Goal: Transaction & Acquisition: Book appointment/travel/reservation

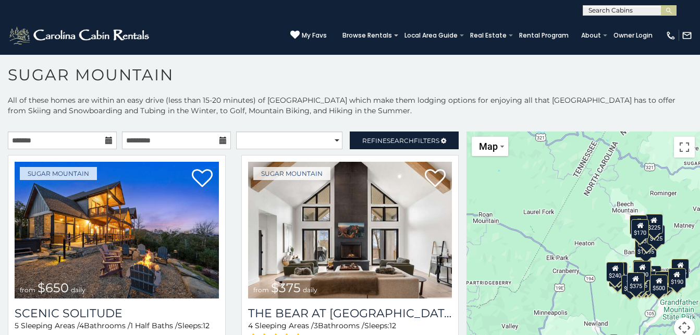
scroll to position [6, 0]
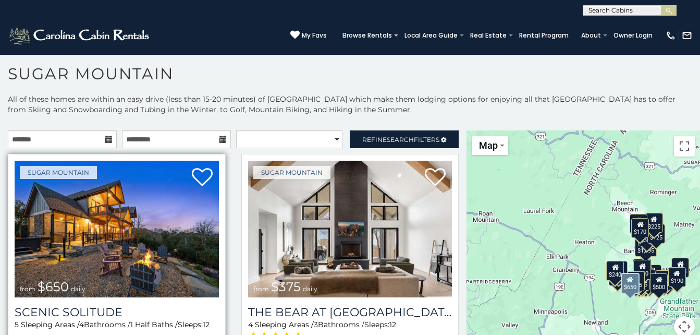
click at [145, 261] on img at bounding box center [117, 229] width 204 height 137
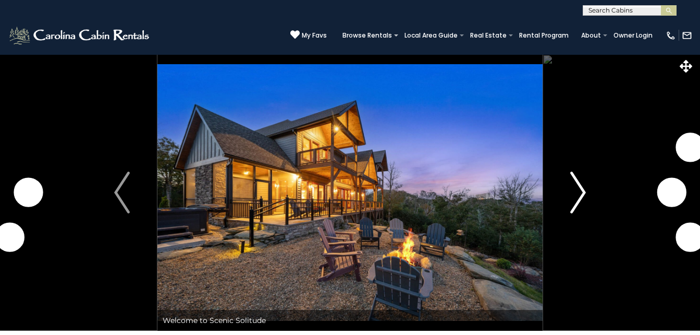
click at [574, 208] on img "Next" at bounding box center [578, 192] width 16 height 42
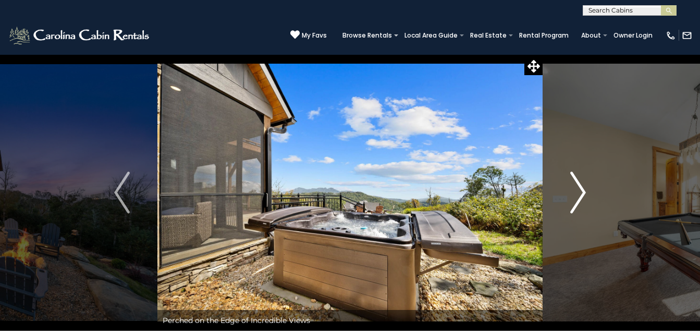
click at [581, 193] on img "Next" at bounding box center [578, 192] width 16 height 42
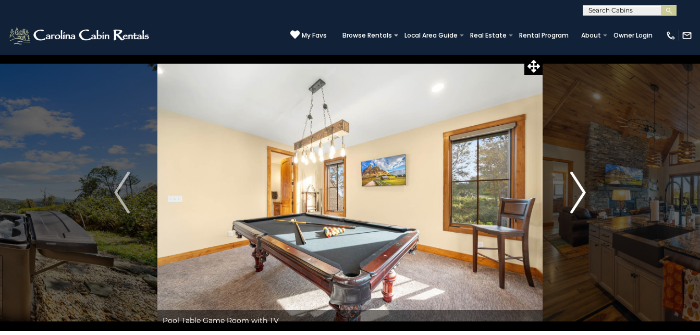
click at [581, 193] on img "Next" at bounding box center [578, 192] width 16 height 42
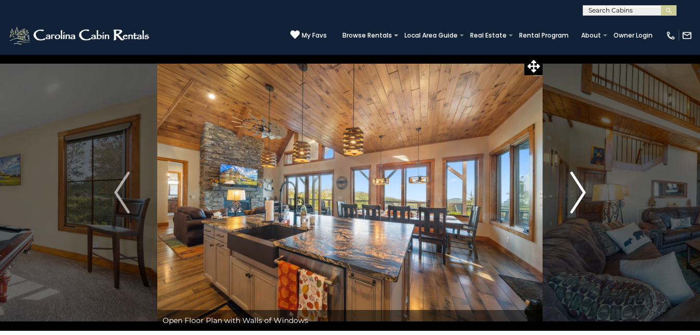
click at [581, 193] on img "Next" at bounding box center [578, 192] width 16 height 42
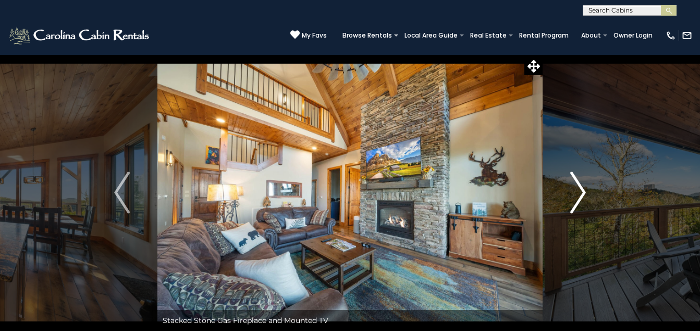
click at [581, 187] on img "Next" at bounding box center [578, 192] width 16 height 42
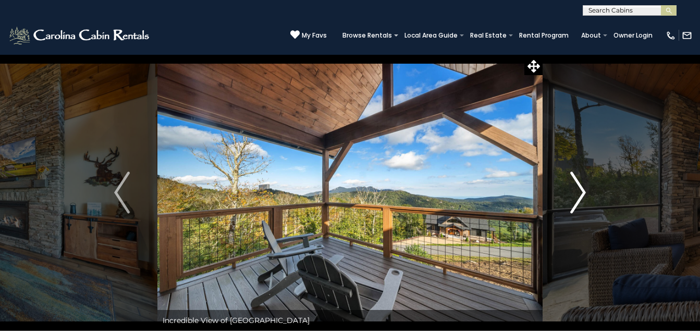
click at [581, 187] on img "Next" at bounding box center [578, 192] width 16 height 42
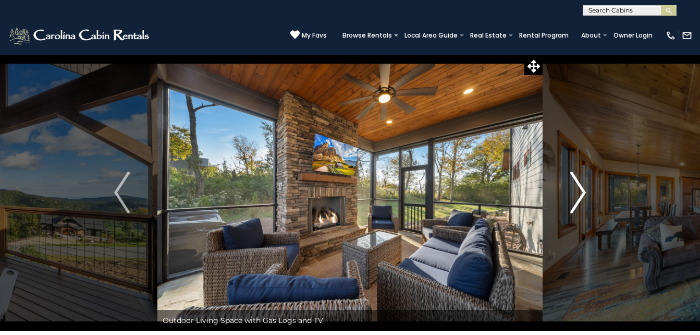
click at [581, 187] on img "Next" at bounding box center [578, 192] width 16 height 42
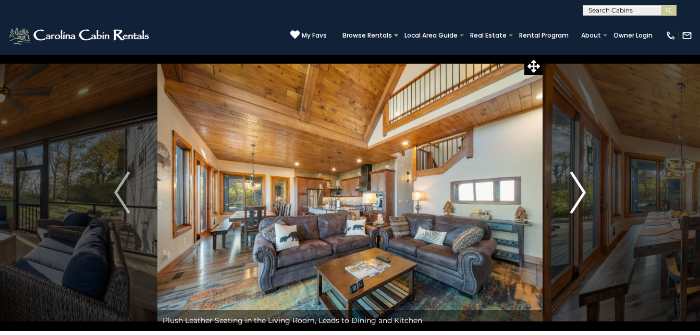
click at [581, 187] on img "Next" at bounding box center [578, 192] width 16 height 42
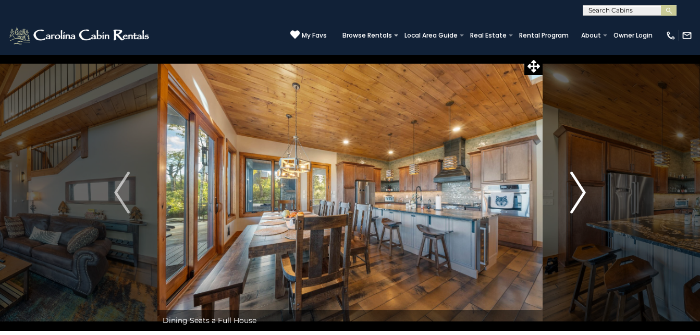
click at [581, 187] on img "Next" at bounding box center [578, 192] width 16 height 42
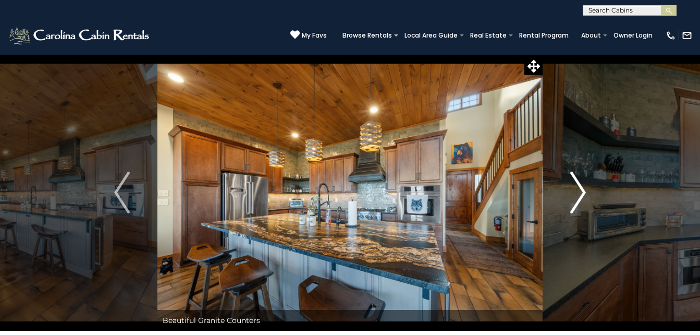
click at [581, 187] on img "Next" at bounding box center [578, 192] width 16 height 42
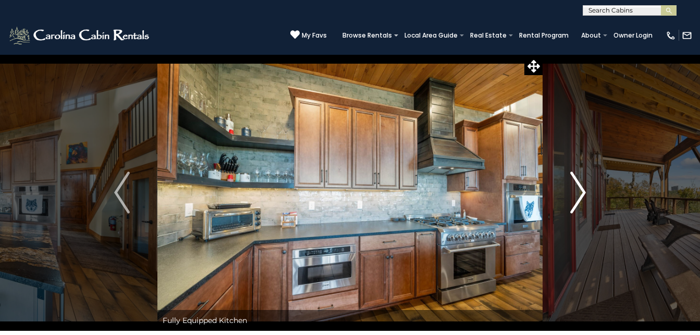
click at [581, 187] on img "Next" at bounding box center [578, 192] width 16 height 42
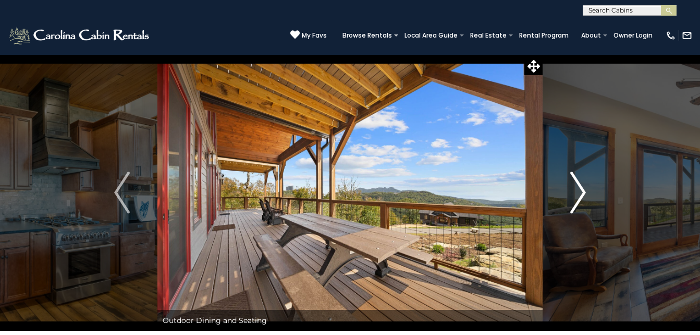
click at [581, 187] on img "Next" at bounding box center [578, 192] width 16 height 42
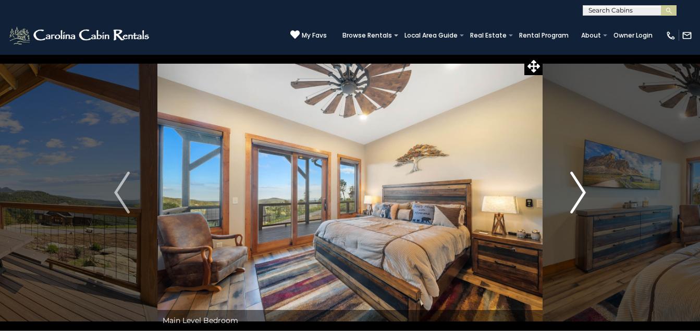
click at [581, 187] on img "Next" at bounding box center [578, 192] width 16 height 42
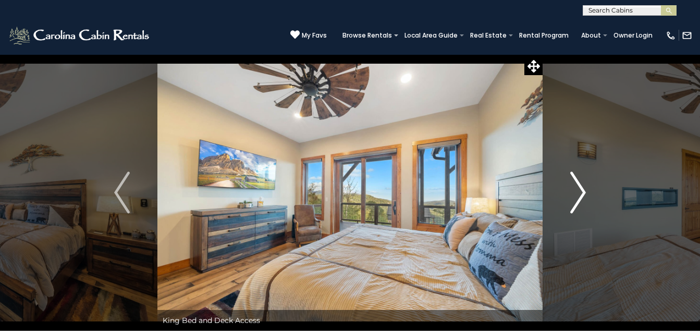
click at [581, 187] on img "Next" at bounding box center [578, 192] width 16 height 42
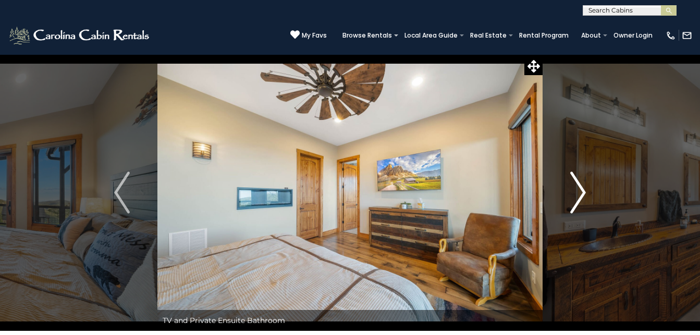
click at [581, 187] on img "Next" at bounding box center [578, 192] width 16 height 42
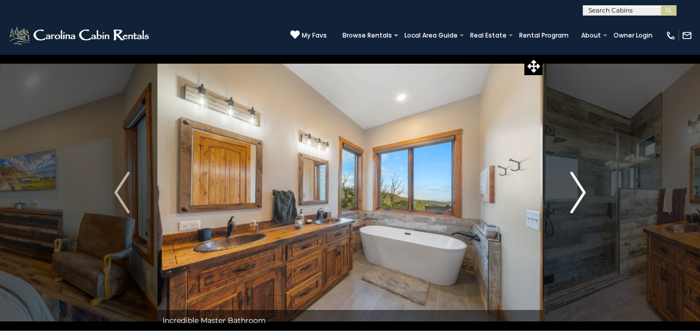
click at [581, 187] on img "Next" at bounding box center [578, 192] width 16 height 42
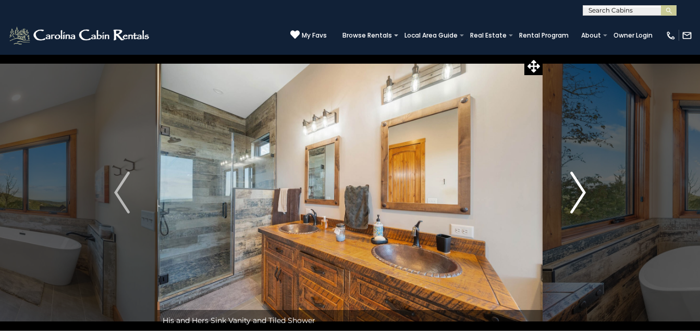
click at [581, 187] on img "Next" at bounding box center [578, 192] width 16 height 42
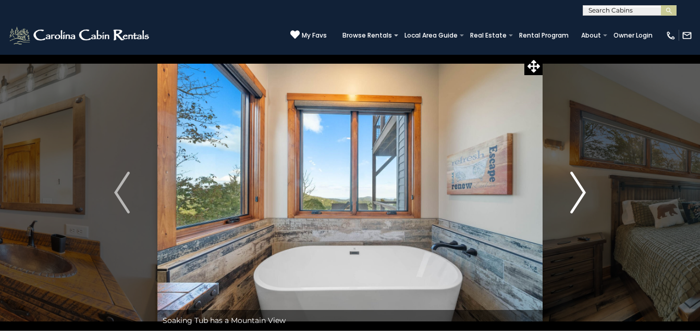
click at [581, 187] on img "Next" at bounding box center [578, 192] width 16 height 42
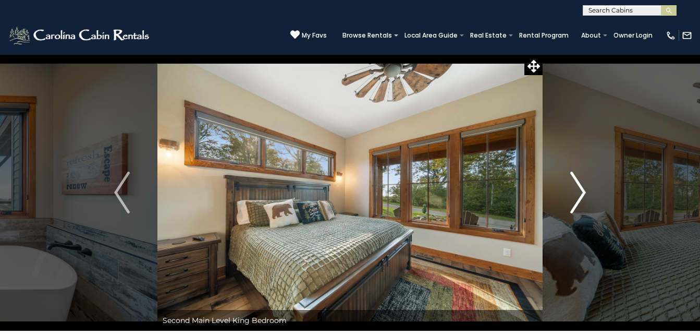
click at [581, 187] on img "Next" at bounding box center [578, 192] width 16 height 42
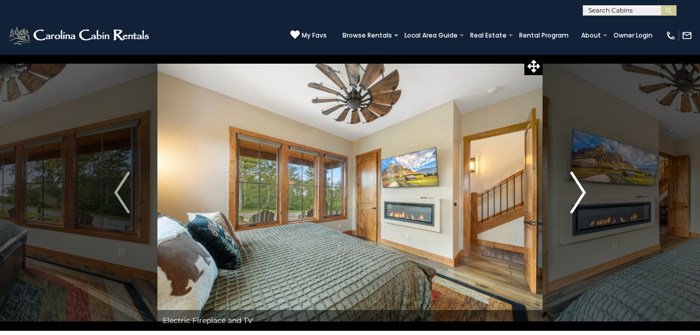
click at [581, 187] on img "Next" at bounding box center [578, 192] width 16 height 42
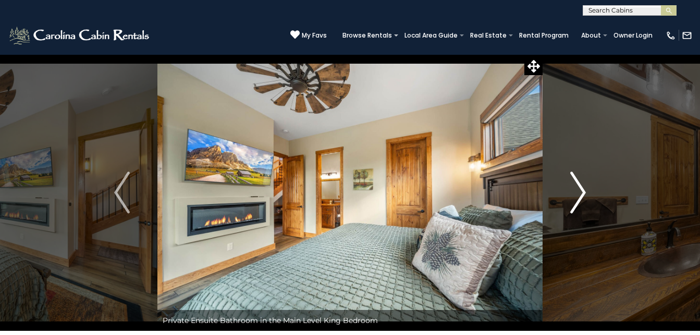
click at [581, 187] on img "Next" at bounding box center [578, 192] width 16 height 42
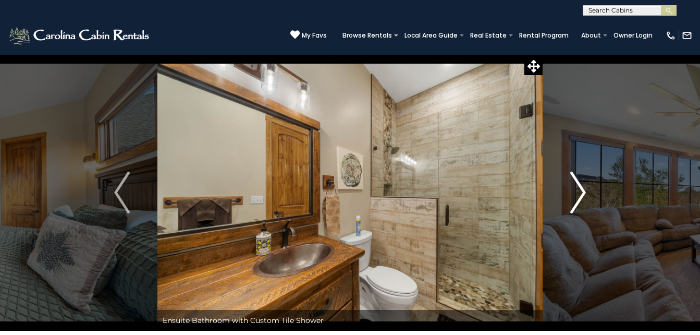
click at [581, 187] on img "Next" at bounding box center [578, 192] width 16 height 42
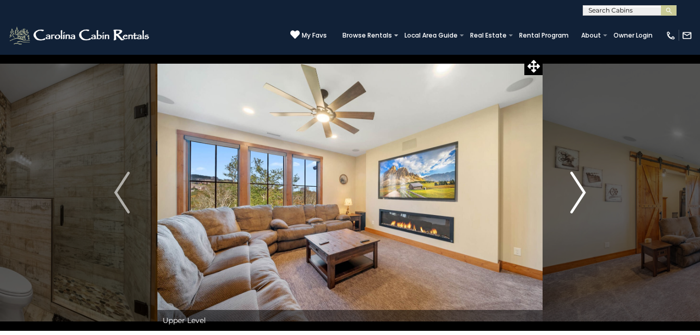
click at [581, 187] on img "Next" at bounding box center [578, 192] width 16 height 42
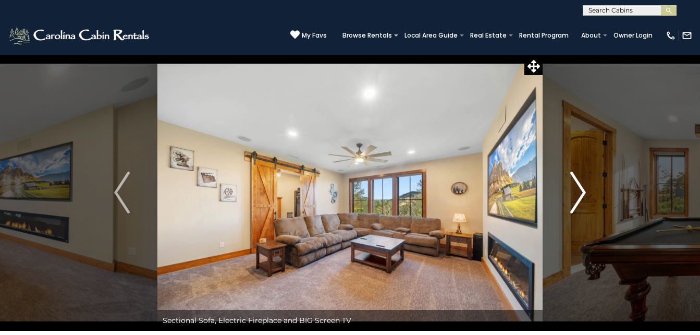
click at [581, 187] on img "Next" at bounding box center [578, 192] width 16 height 42
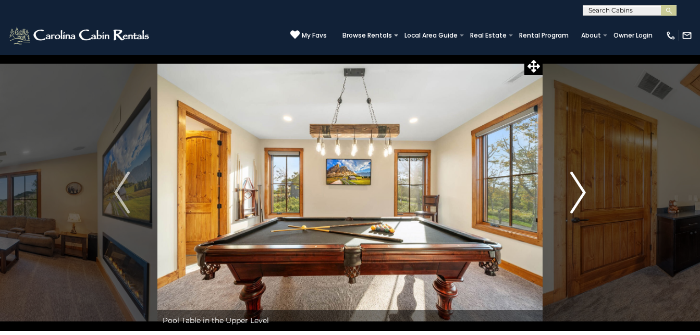
click at [581, 187] on img "Next" at bounding box center [578, 192] width 16 height 42
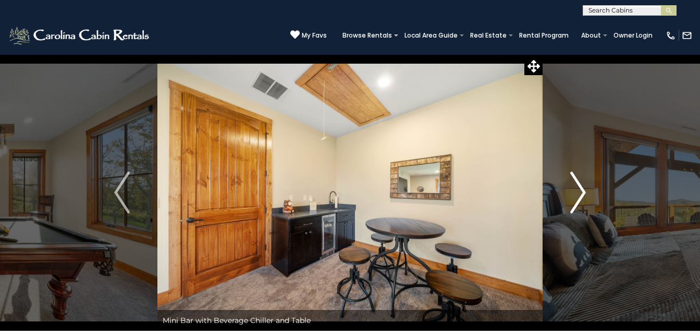
click at [581, 187] on img "Next" at bounding box center [578, 192] width 16 height 42
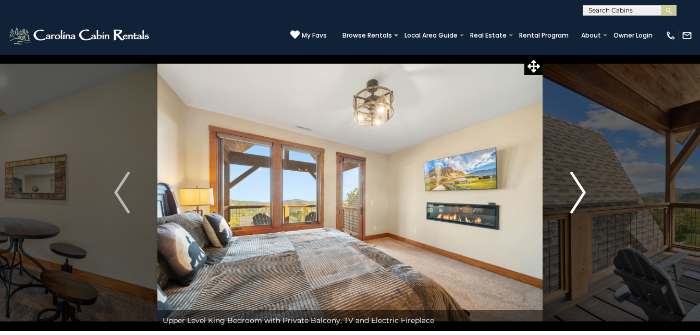
click at [581, 187] on img "Next" at bounding box center [578, 192] width 16 height 42
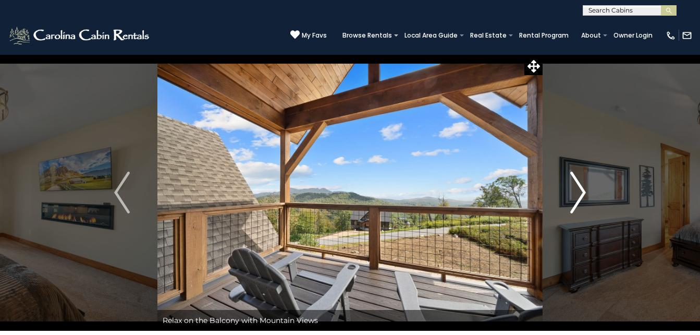
click at [581, 187] on img "Next" at bounding box center [578, 192] width 16 height 42
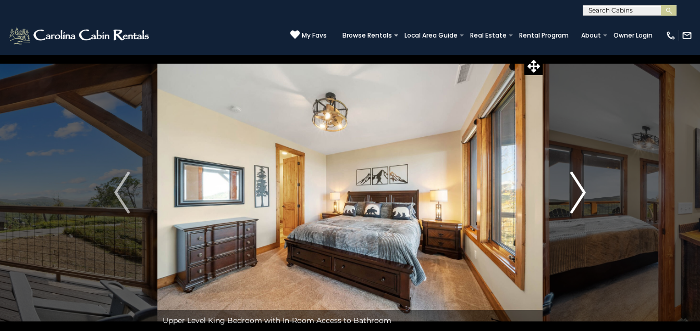
click at [581, 187] on img "Next" at bounding box center [578, 192] width 16 height 42
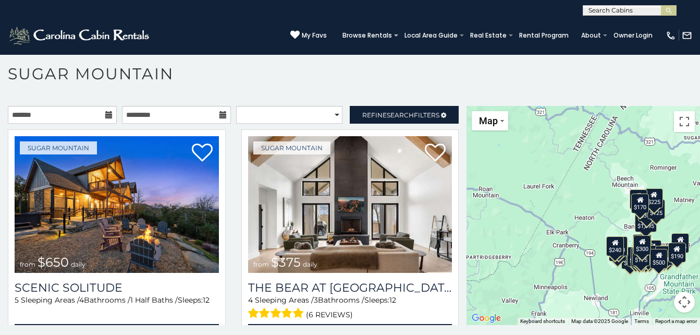
scroll to position [30, 0]
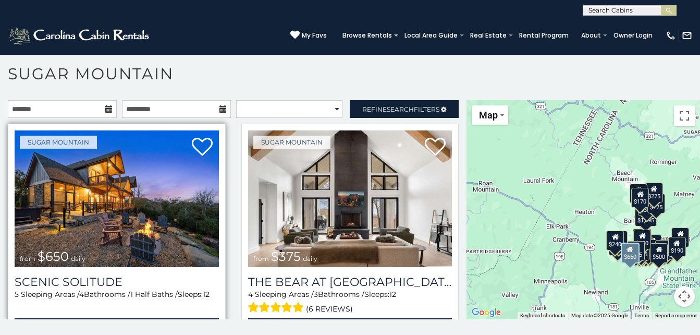
click at [71, 238] on img at bounding box center [117, 198] width 204 height 137
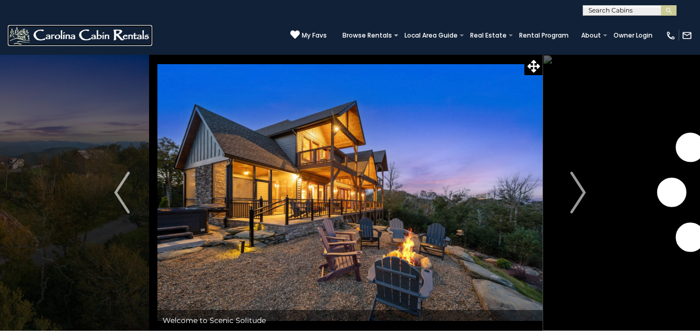
click at [97, 30] on img at bounding box center [80, 35] width 144 height 21
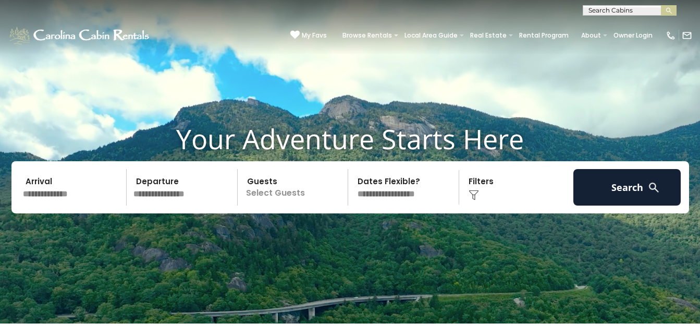
scroll to position [21, 0]
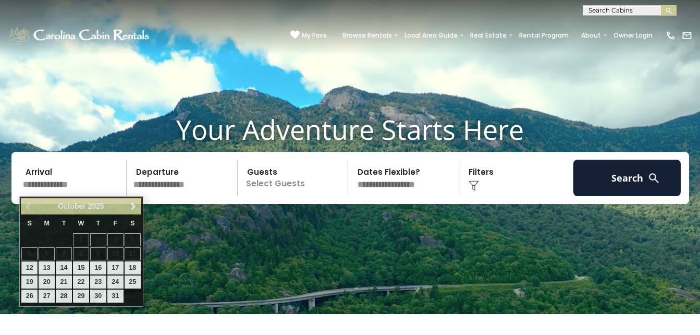
click at [72, 188] on input "text" at bounding box center [73, 177] width 108 height 36
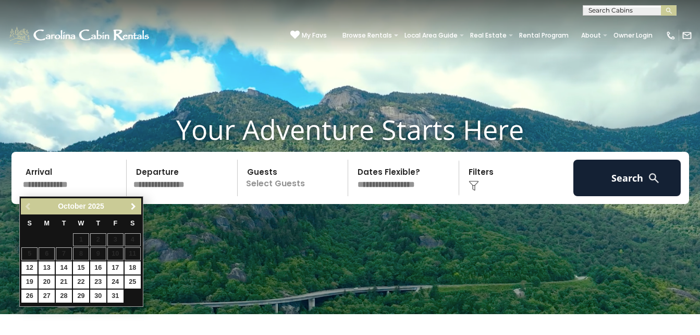
click at [137, 208] on span "Next" at bounding box center [133, 206] width 8 height 8
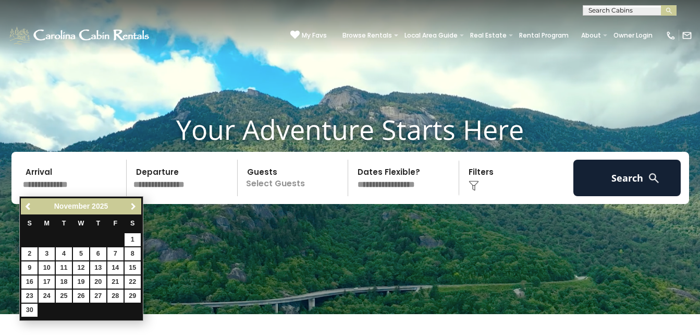
click at [137, 208] on span "Next" at bounding box center [133, 206] width 8 height 8
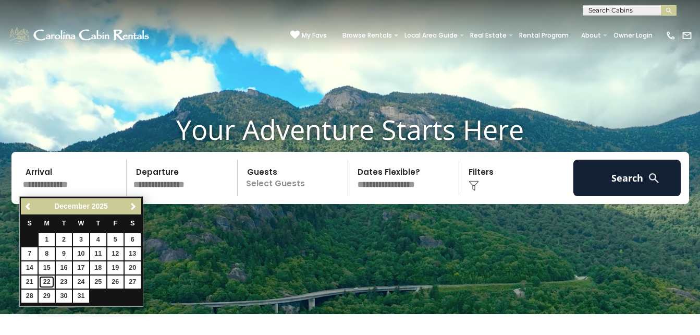
click at [44, 278] on link "22" at bounding box center [47, 281] width 16 height 13
type input "********"
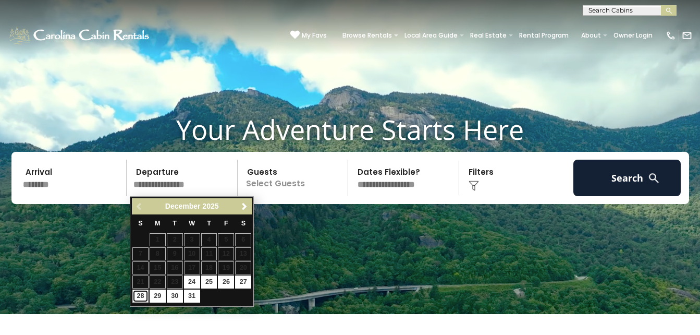
click at [142, 293] on link "28" at bounding box center [140, 295] width 16 height 13
type input "********"
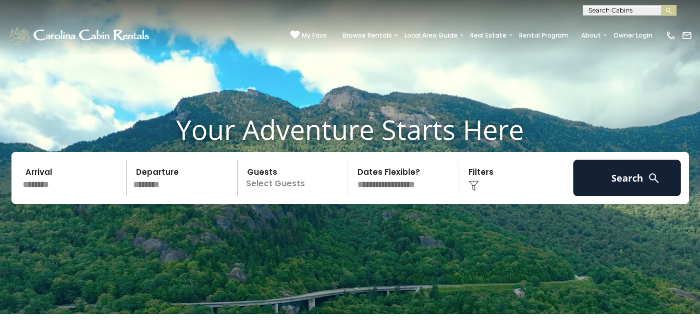
click at [293, 181] on p "Select Guests" at bounding box center [294, 177] width 107 height 36
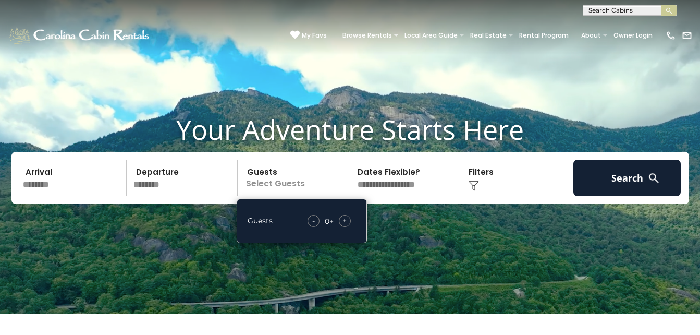
click at [349, 218] on div "+" at bounding box center [345, 221] width 12 height 12
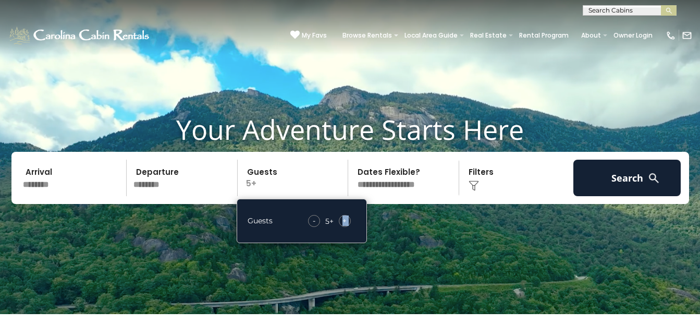
click at [349, 218] on div "+" at bounding box center [345, 221] width 12 height 12
drag, startPoint x: 349, startPoint y: 218, endPoint x: 316, endPoint y: 221, distance: 33.0
click at [316, 221] on div "-" at bounding box center [313, 221] width 12 height 12
click at [389, 193] on select "**********" at bounding box center [404, 177] width 107 height 36
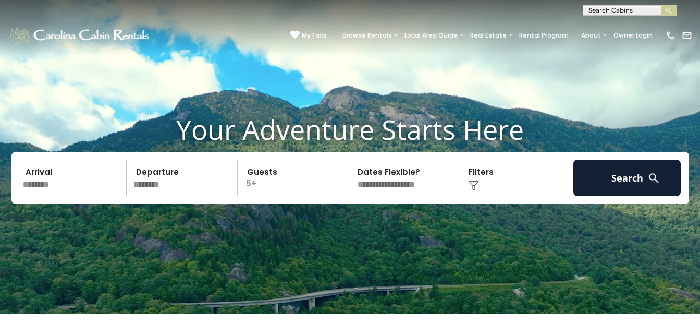
select select "*"
click at [351, 159] on select "**********" at bounding box center [404, 177] width 107 height 36
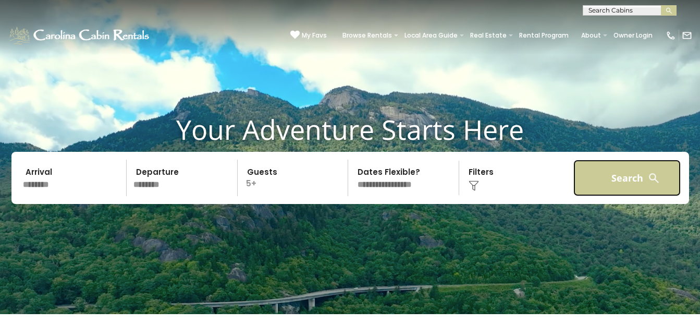
click at [630, 188] on button "Search" at bounding box center [627, 177] width 108 height 36
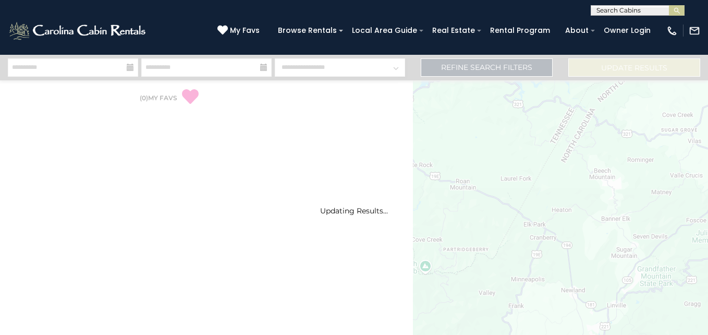
select select "*"
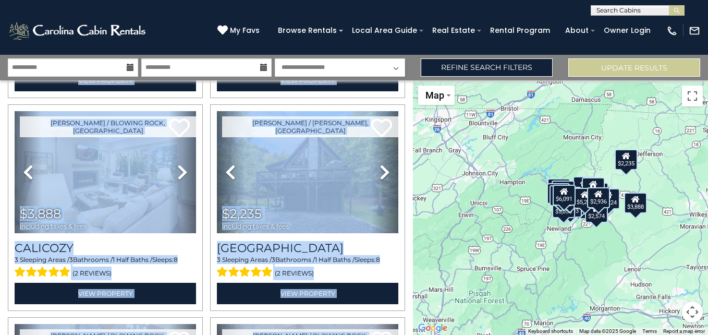
drag, startPoint x: 405, startPoint y: 98, endPoint x: 411, endPoint y: 94, distance: 6.4
click at [411, 94] on div "**********" at bounding box center [206, 207] width 413 height 254
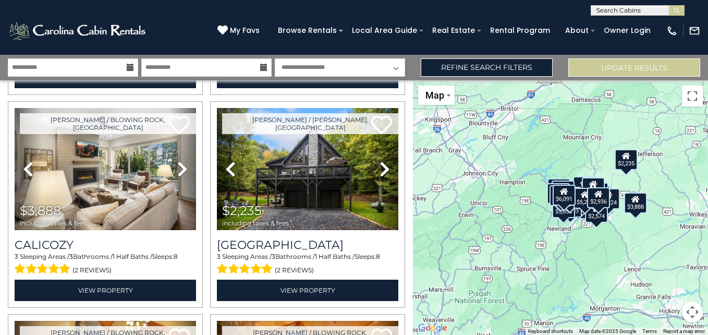
scroll to position [223, 0]
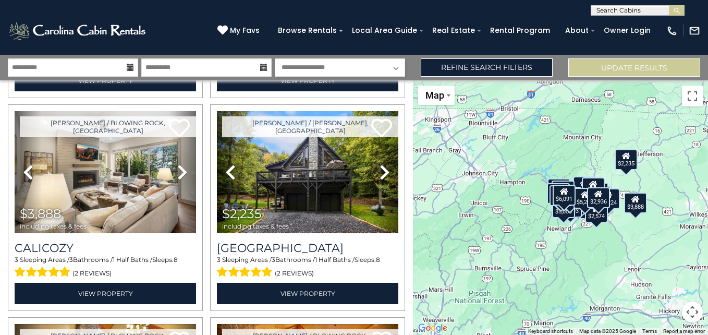
click at [413, 138] on div "$2,936 $6,091 $3,888 $2,235 $4,884 $6,255 $5,090 $3,248 $2,677 $5,241 $12,310 $…" at bounding box center [560, 207] width 295 height 254
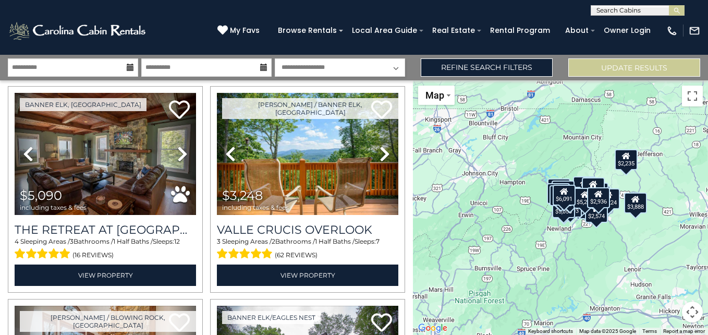
scroll to position [668, 0]
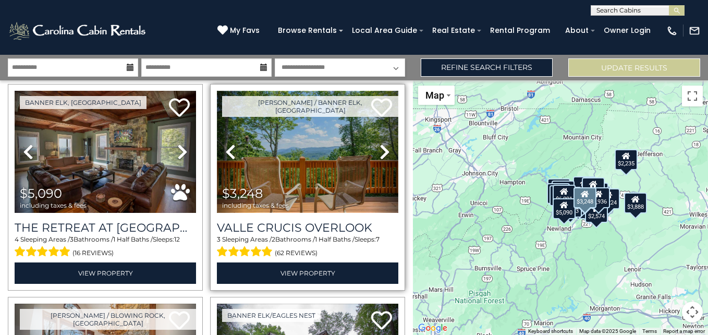
click at [350, 174] on img at bounding box center [307, 151] width 181 height 121
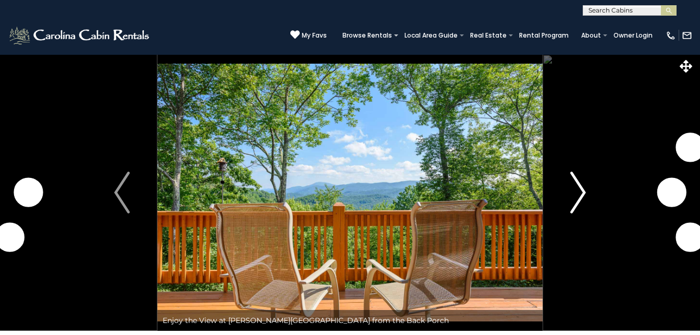
click at [579, 195] on img "Next" at bounding box center [578, 192] width 16 height 42
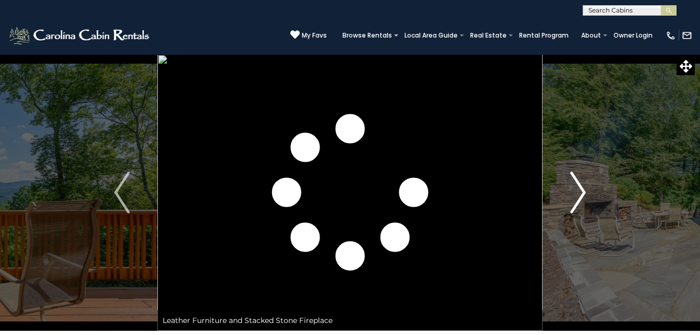
click at [579, 195] on img "Next" at bounding box center [578, 192] width 16 height 42
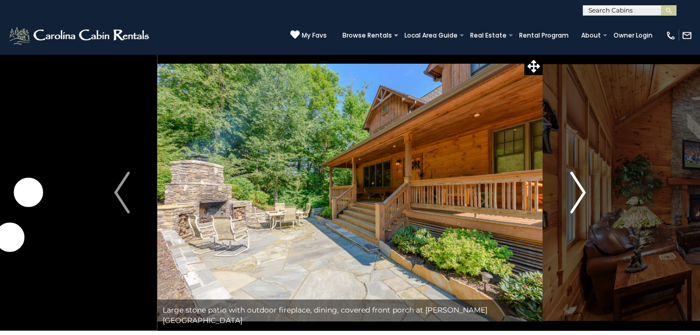
click at [579, 195] on img "Next" at bounding box center [578, 192] width 16 height 42
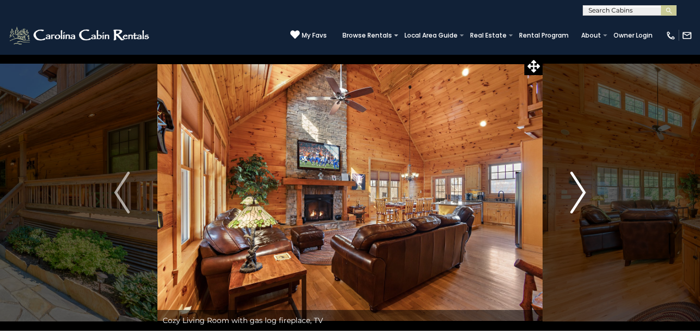
click at [579, 195] on img "Next" at bounding box center [578, 192] width 16 height 42
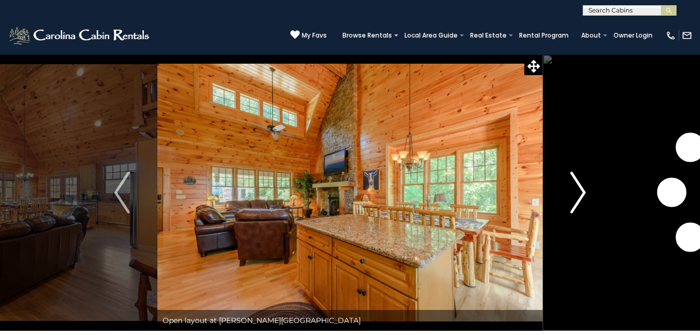
click at [579, 195] on img "Next" at bounding box center [578, 192] width 16 height 42
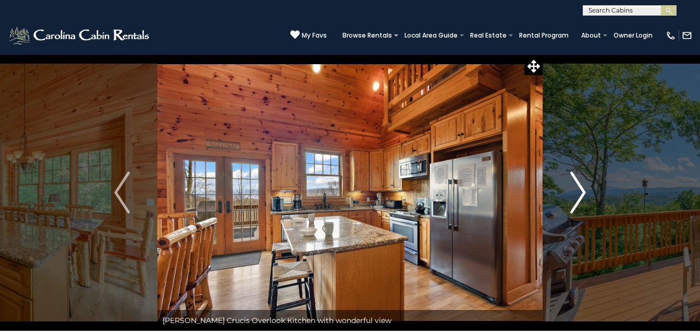
click at [579, 195] on img "Next" at bounding box center [578, 192] width 16 height 42
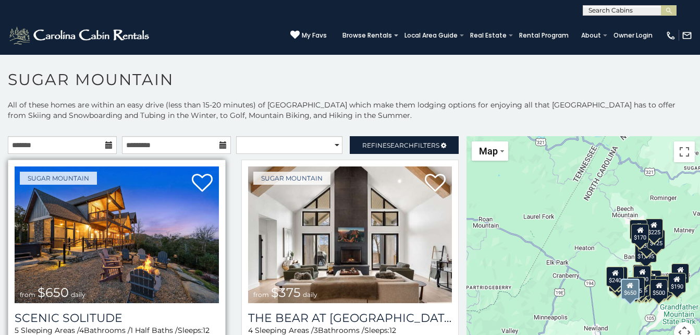
click at [86, 265] on img at bounding box center [117, 234] width 204 height 137
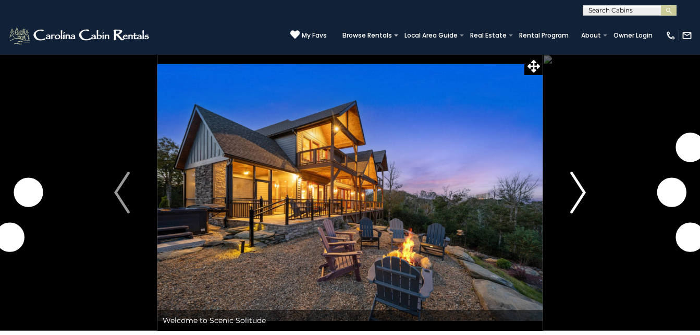
click at [565, 166] on button "Next" at bounding box center [578, 192] width 71 height 276
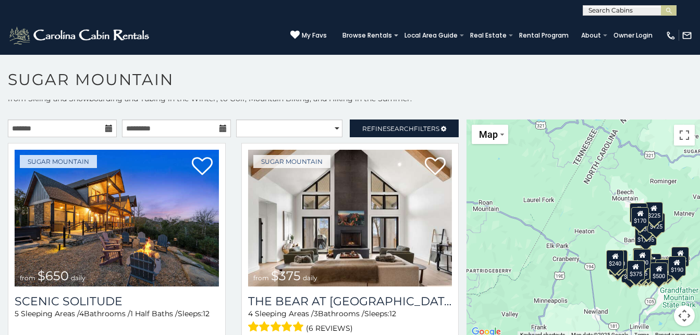
scroll to position [30, 0]
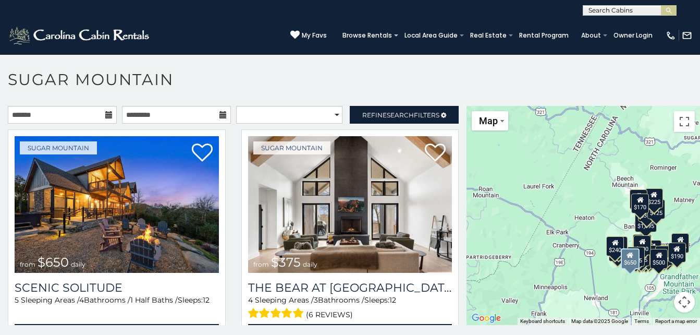
click at [222, 296] on div "Sugar Mountain from $650 daily Scenic Solitude 5 Sleeping Areas / 4 Bathrooms /…" at bounding box center [116, 243] width 233 height 229
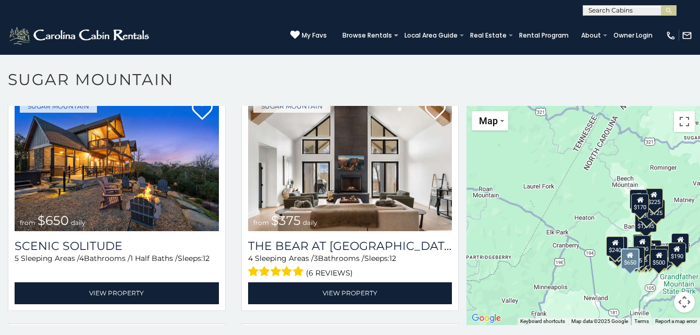
scroll to position [63, 0]
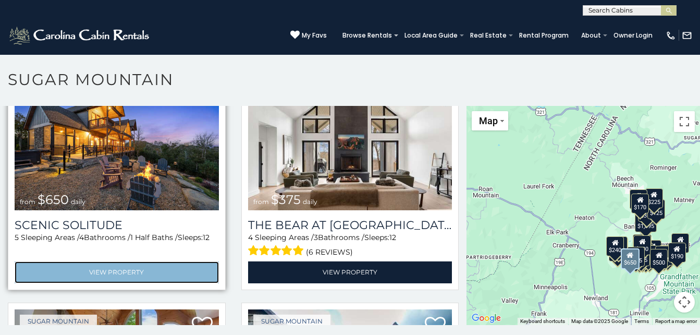
click at [194, 266] on link "View Property" at bounding box center [117, 271] width 204 height 21
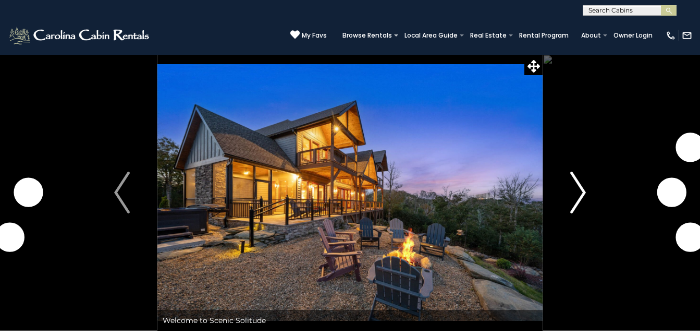
click at [590, 208] on button "Next" at bounding box center [578, 192] width 71 height 276
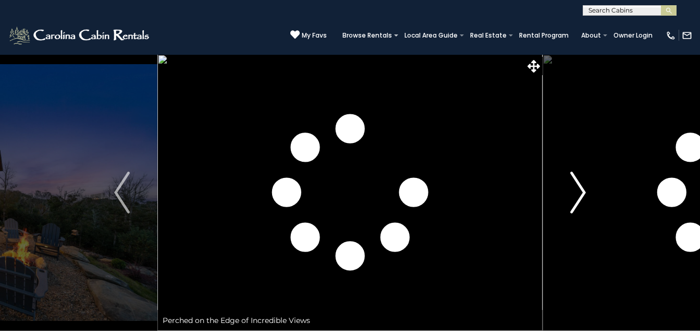
click at [590, 208] on button "Next" at bounding box center [578, 192] width 71 height 276
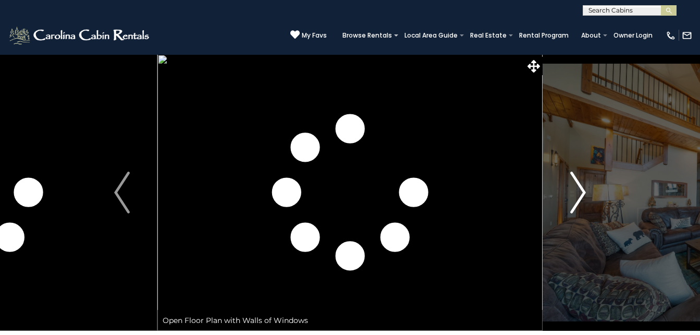
click at [590, 208] on button "Next" at bounding box center [578, 192] width 71 height 276
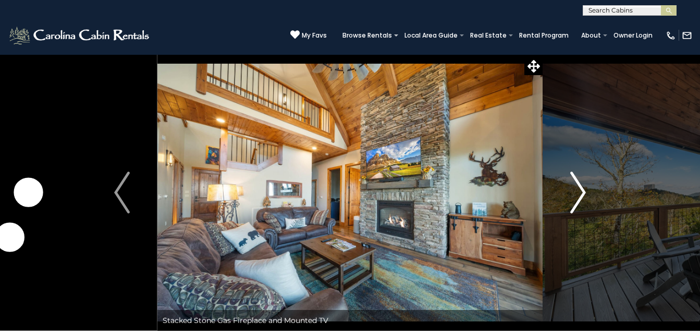
click at [590, 208] on button "Next" at bounding box center [578, 192] width 71 height 276
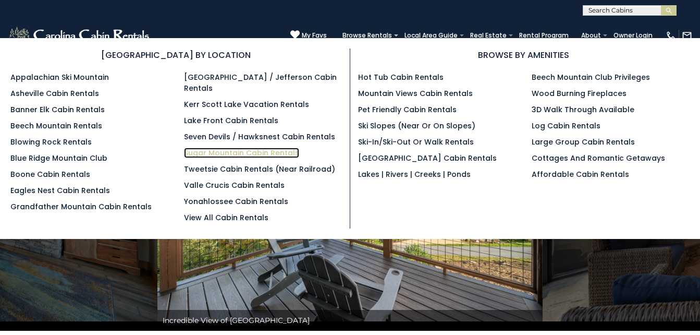
click at [259, 147] on link "Sugar Mountain Cabin Rentals" at bounding box center [241, 152] width 115 height 10
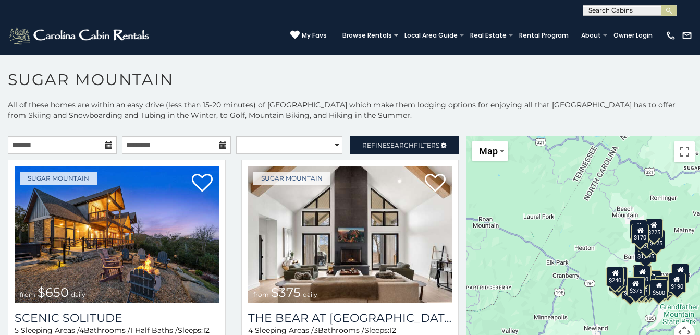
click at [109, 147] on icon at bounding box center [108, 144] width 7 height 7
click at [105, 146] on icon at bounding box center [108, 144] width 7 height 7
click at [107, 145] on icon at bounding box center [108, 144] width 7 height 7
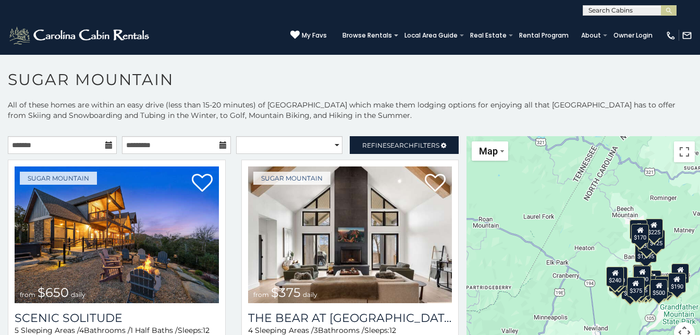
click at [106, 141] on icon at bounding box center [108, 144] width 7 height 7
click at [108, 145] on icon at bounding box center [108, 144] width 7 height 7
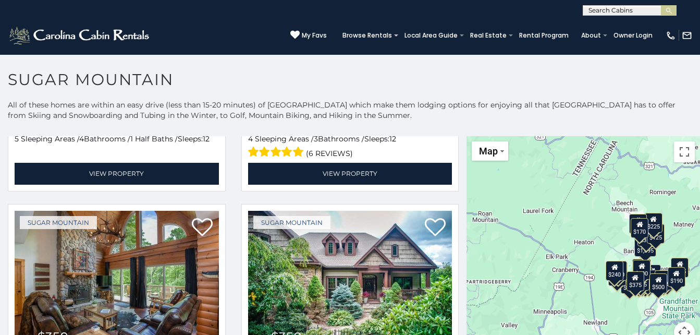
drag, startPoint x: 466, startPoint y: 158, endPoint x: 464, endPoint y: 151, distance: 7.0
click at [466, 151] on div "$650 $375 $350 $350 $200 $375 $195 $265 $190 $175 $155 $290 $175 $345 $1,095 $1…" at bounding box center [582, 245] width 233 height 219
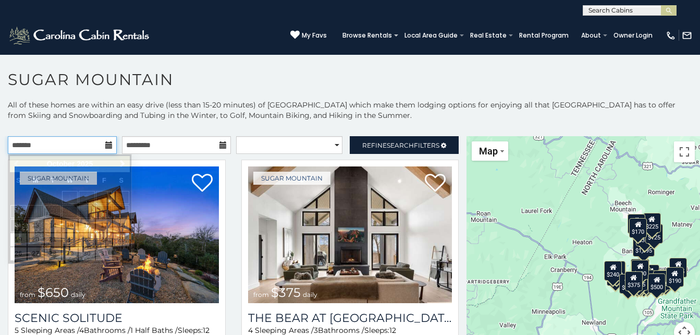
click at [101, 139] on input "text" at bounding box center [62, 145] width 109 height 18
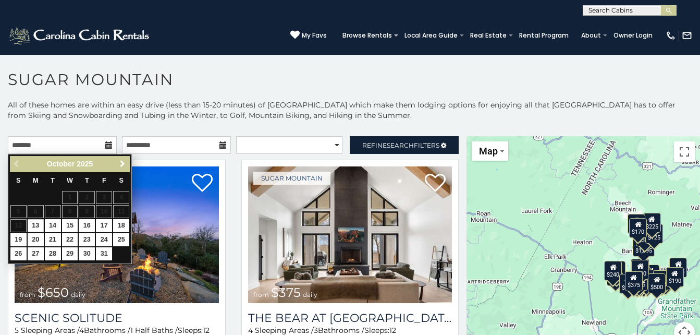
click at [121, 159] on link "Next" at bounding box center [122, 163] width 13 height 13
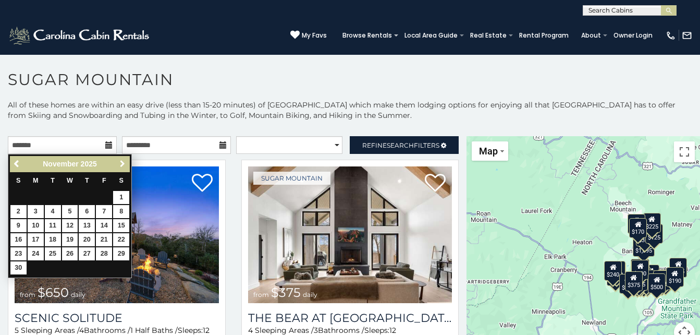
click at [124, 161] on span "Next" at bounding box center [122, 163] width 8 height 8
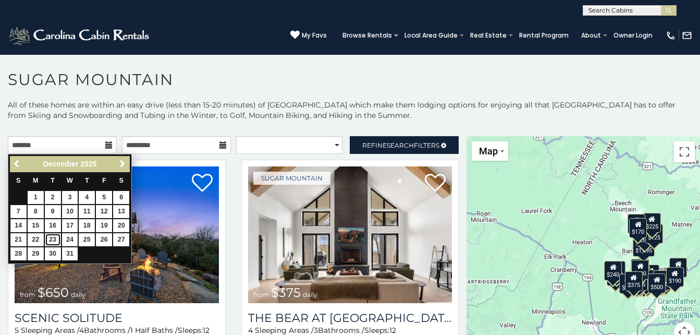
click at [51, 240] on link "23" at bounding box center [53, 239] width 16 height 13
type input "**********"
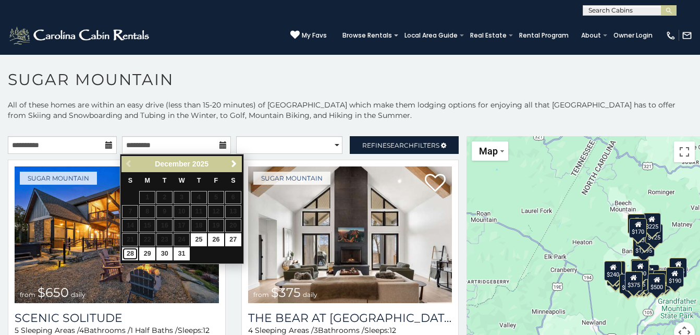
click at [130, 256] on link "28" at bounding box center [130, 253] width 16 height 13
type input "**********"
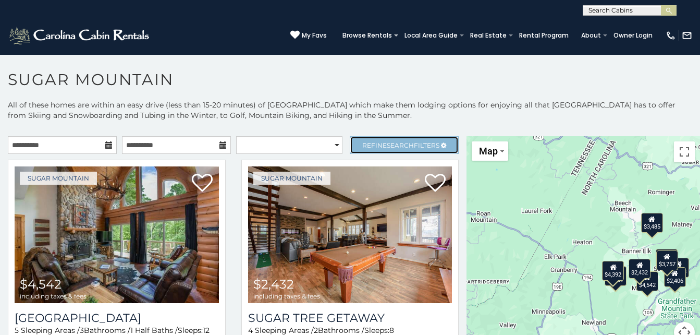
click at [362, 145] on span "Refine Search Filters" at bounding box center [400, 145] width 77 height 8
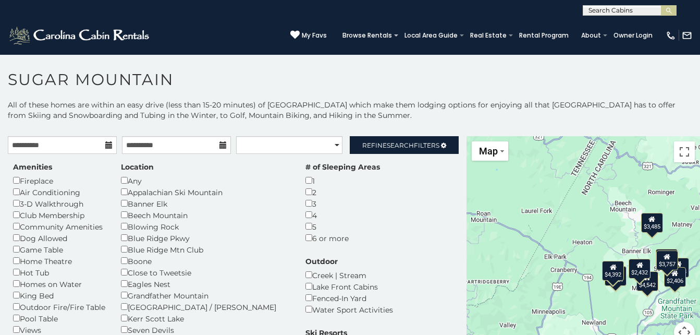
click at [378, 148] on span "Refine Search Filters" at bounding box center [400, 145] width 77 height 8
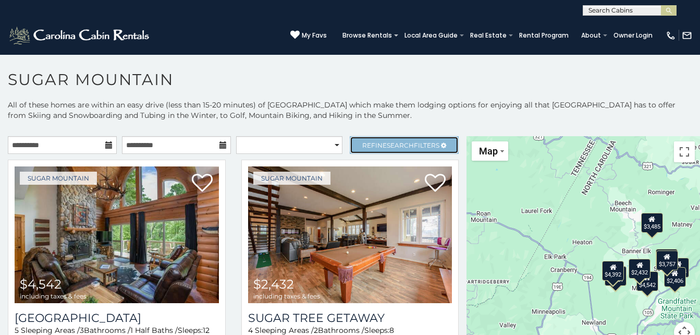
click at [378, 148] on span "Refine Search Filters" at bounding box center [400, 145] width 77 height 8
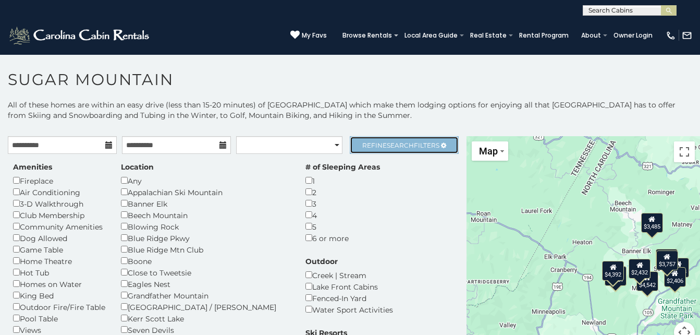
click at [387, 141] on span "Search" at bounding box center [400, 145] width 27 height 8
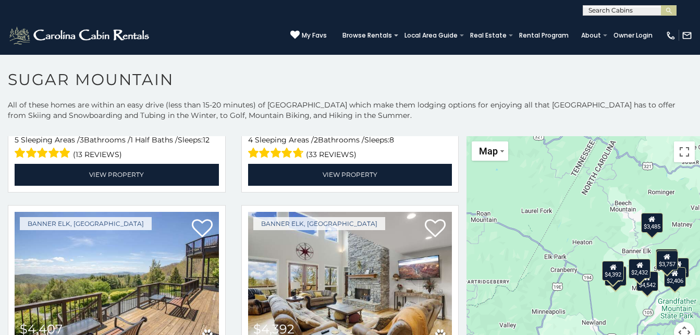
scroll to position [191, 0]
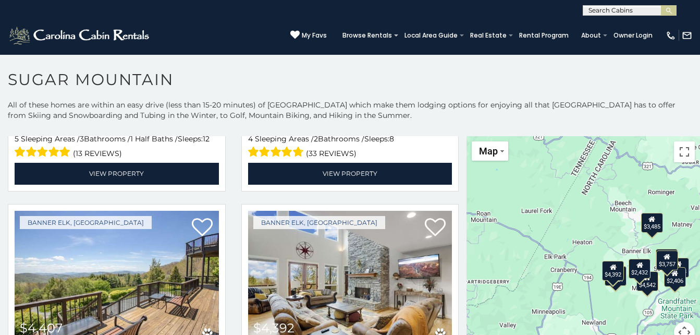
click at [466, 167] on div "$4,542 $2,432 $4,407 $4,392 $2,288 $2,406 $3,485 $1,937 $3,757" at bounding box center [582, 245] width 233 height 219
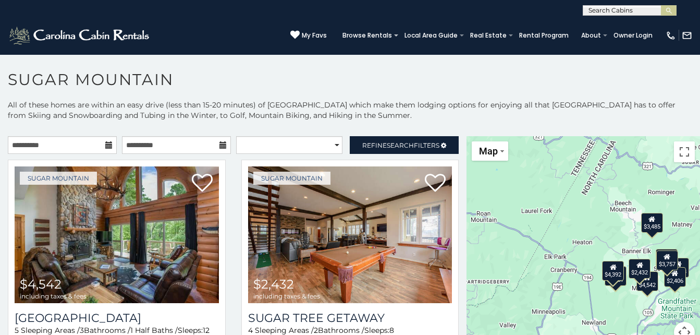
click at [466, 158] on div "$4,542 $2,432 $4,407 $4,392 $2,288 $2,406 $3,485 $1,937 $3,757" at bounding box center [582, 245] width 233 height 219
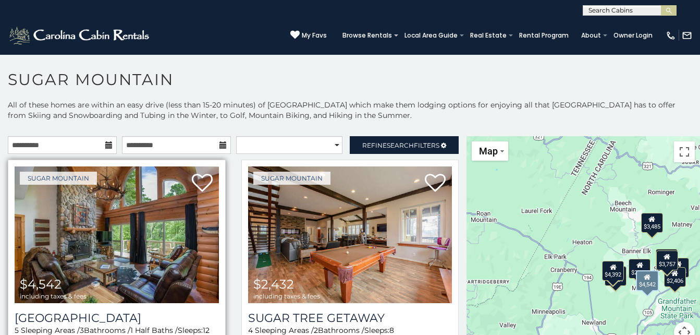
click at [137, 235] on img at bounding box center [117, 234] width 204 height 137
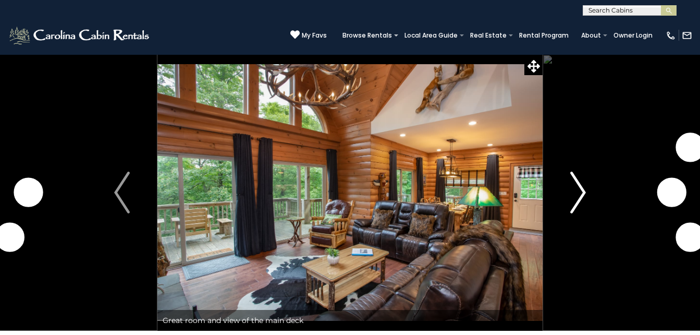
click at [586, 209] on button "Next" at bounding box center [578, 192] width 71 height 276
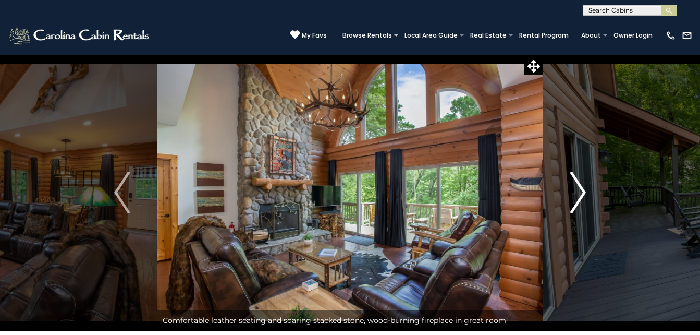
click at [586, 209] on button "Next" at bounding box center [578, 192] width 71 height 276
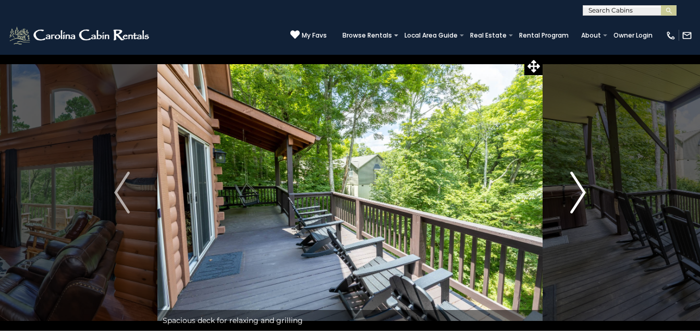
click at [586, 209] on button "Next" at bounding box center [578, 192] width 71 height 276
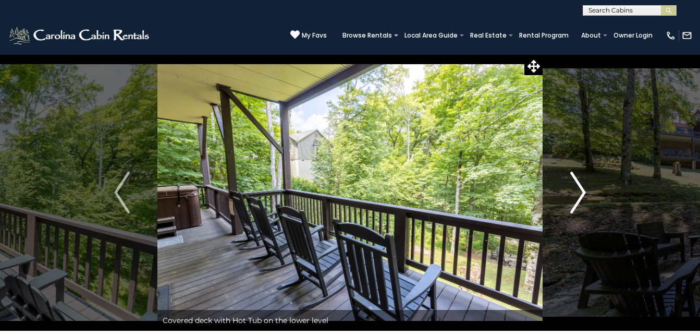
click at [586, 209] on button "Next" at bounding box center [578, 192] width 71 height 276
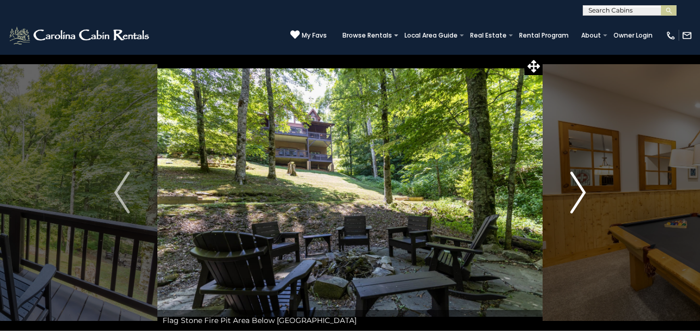
click at [586, 209] on button "Next" at bounding box center [578, 192] width 71 height 276
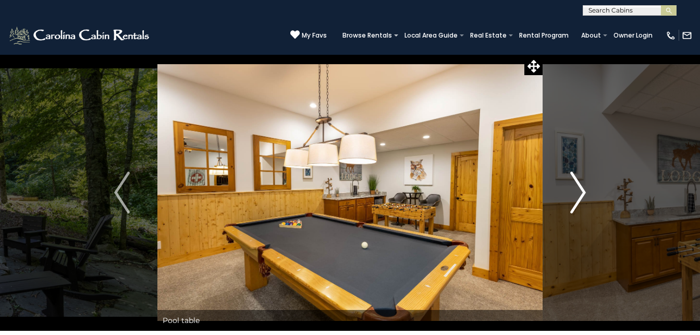
click at [586, 209] on button "Next" at bounding box center [578, 192] width 71 height 276
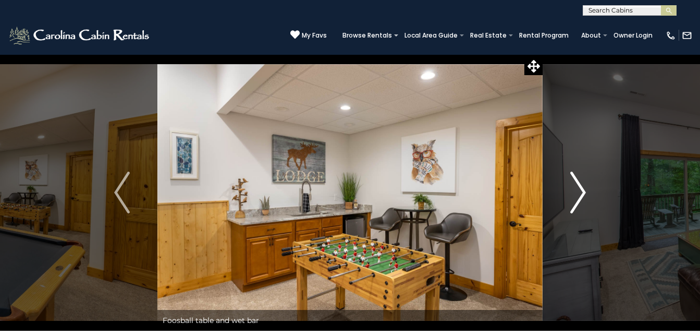
click at [586, 209] on button "Next" at bounding box center [578, 192] width 71 height 276
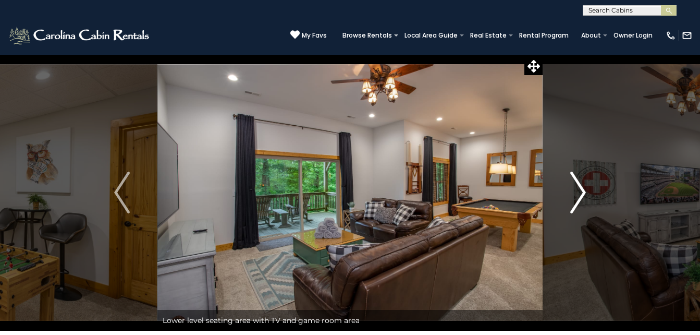
click at [586, 209] on button "Next" at bounding box center [578, 192] width 71 height 276
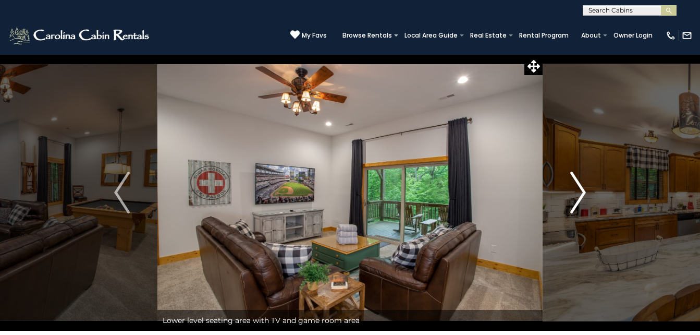
click at [586, 209] on button "Next" at bounding box center [578, 192] width 71 height 276
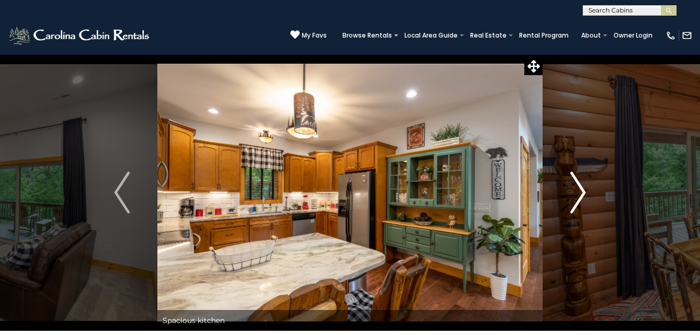
click at [586, 209] on button "Next" at bounding box center [578, 192] width 71 height 276
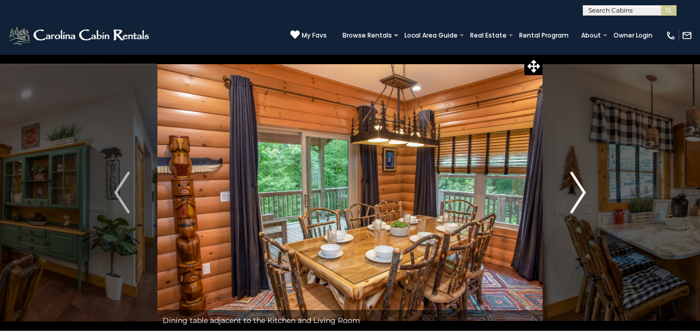
click at [586, 209] on button "Next" at bounding box center [578, 192] width 71 height 276
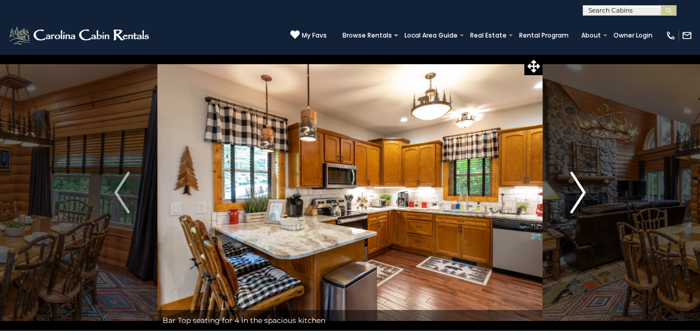
click at [586, 209] on button "Next" at bounding box center [578, 192] width 71 height 276
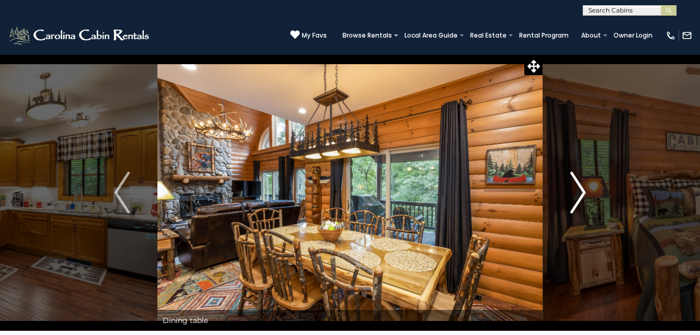
click at [586, 209] on button "Next" at bounding box center [578, 192] width 71 height 276
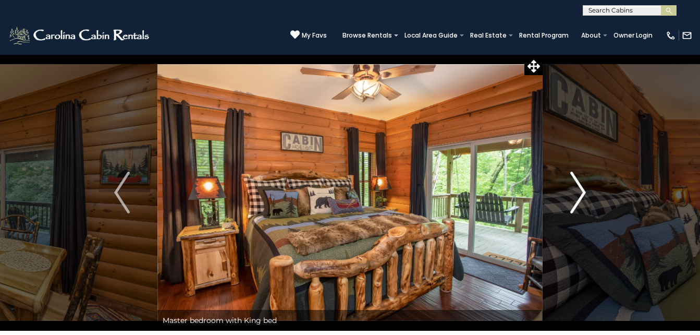
click at [586, 209] on button "Next" at bounding box center [578, 192] width 71 height 276
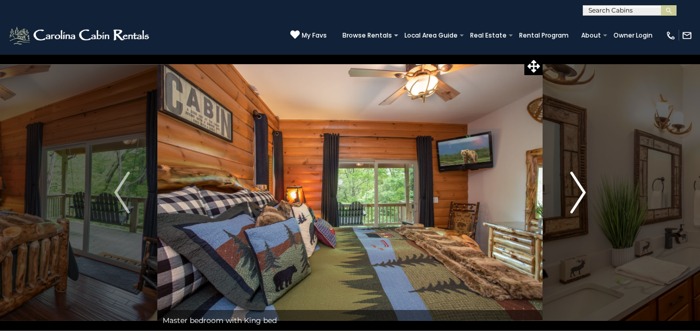
click at [586, 209] on button "Next" at bounding box center [578, 192] width 71 height 276
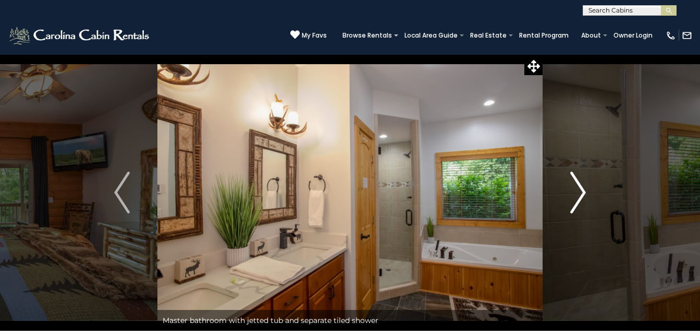
click at [586, 209] on button "Next" at bounding box center [578, 192] width 71 height 276
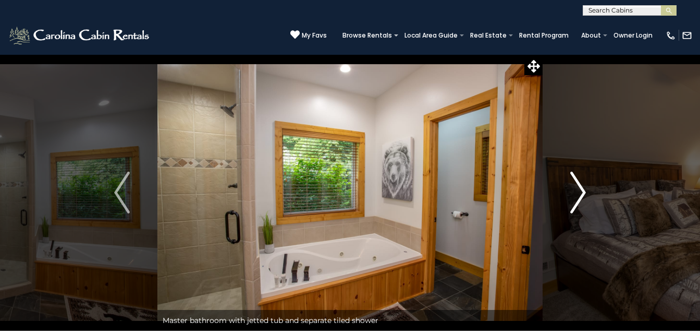
click at [586, 209] on button "Next" at bounding box center [578, 192] width 71 height 276
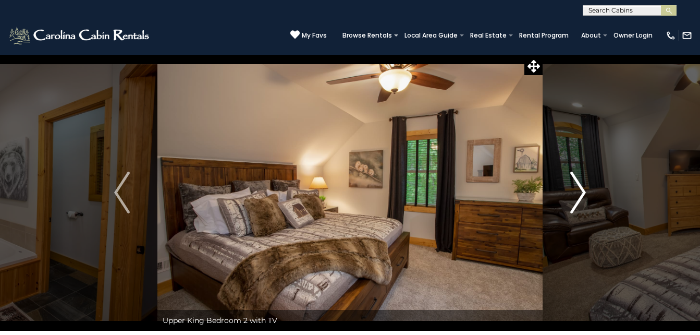
click at [586, 209] on button "Next" at bounding box center [578, 192] width 71 height 276
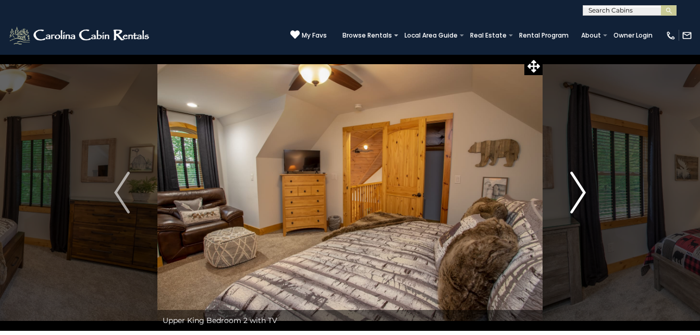
click at [586, 209] on button "Next" at bounding box center [578, 192] width 71 height 276
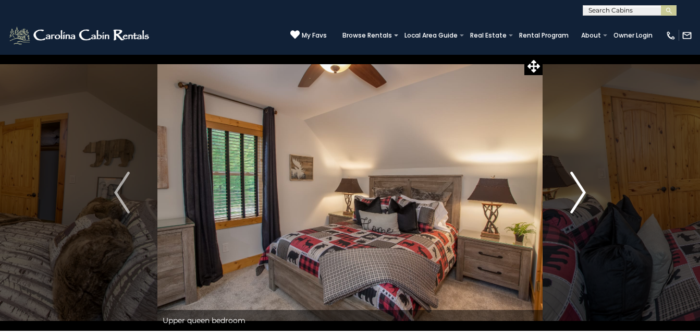
click at [586, 209] on button "Next" at bounding box center [578, 192] width 71 height 276
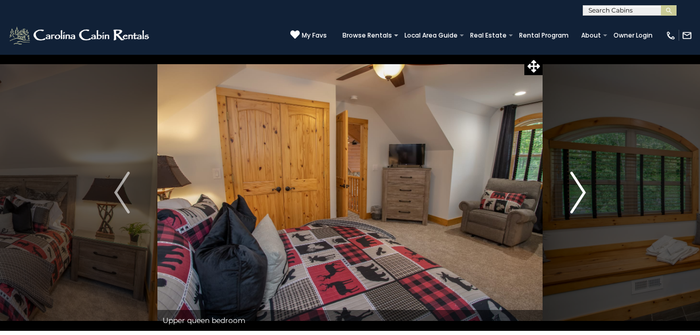
click at [586, 209] on button "Next" at bounding box center [578, 192] width 71 height 276
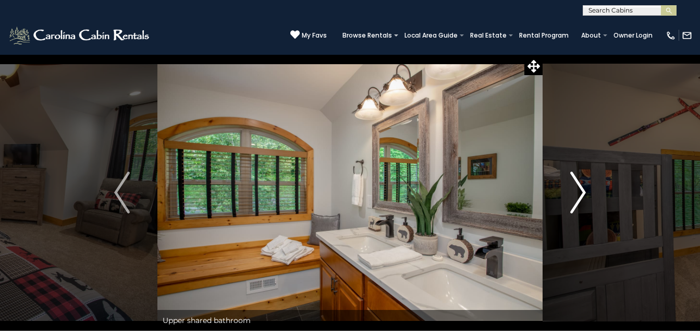
click at [586, 209] on button "Next" at bounding box center [578, 192] width 71 height 276
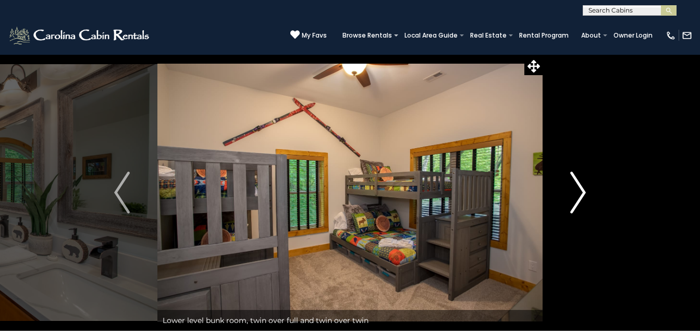
click at [586, 209] on button "Next" at bounding box center [578, 192] width 71 height 276
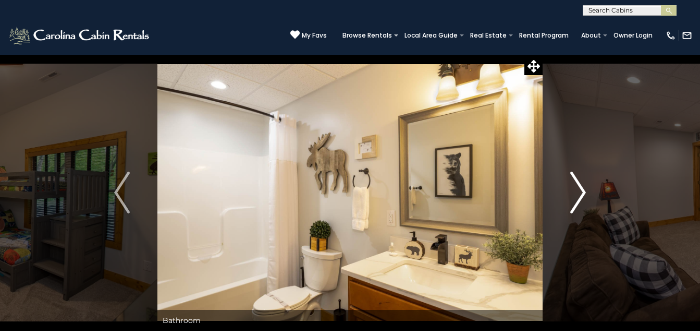
click at [586, 209] on button "Next" at bounding box center [578, 192] width 71 height 276
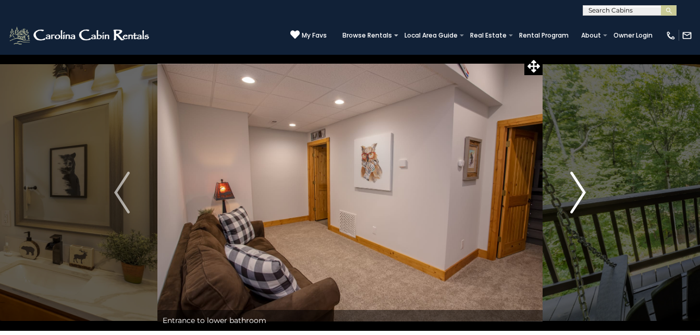
click at [586, 209] on button "Next" at bounding box center [578, 192] width 71 height 276
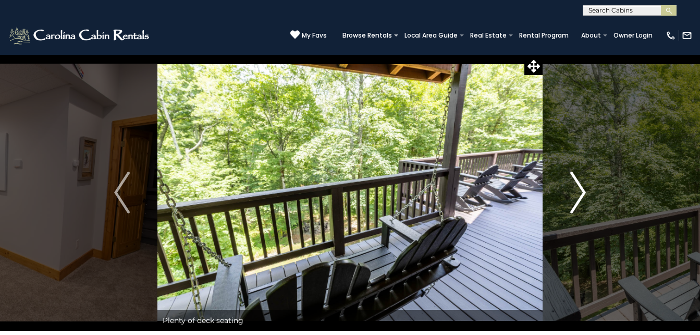
click at [586, 209] on button "Next" at bounding box center [578, 192] width 71 height 276
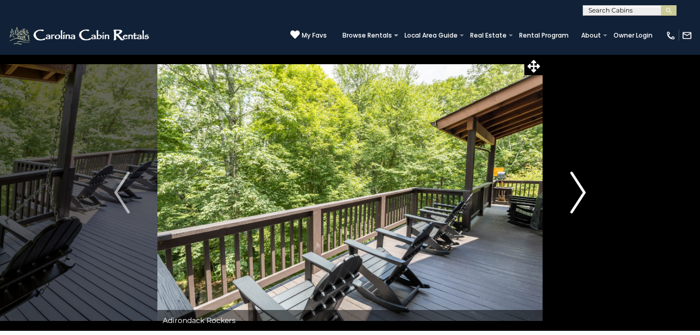
click at [586, 209] on button "Next" at bounding box center [578, 192] width 71 height 276
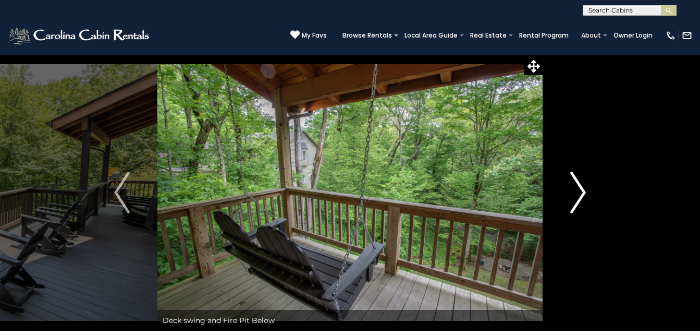
click at [586, 209] on button "Next" at bounding box center [578, 192] width 71 height 276
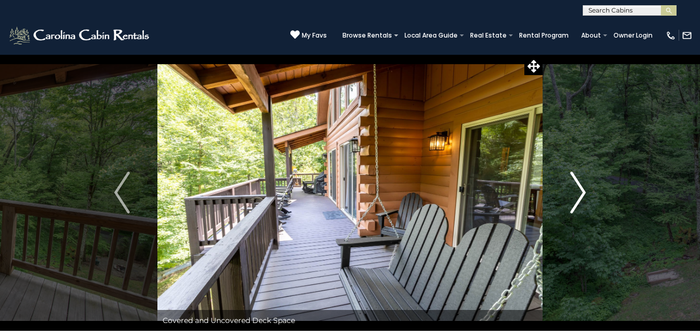
click at [586, 209] on button "Next" at bounding box center [578, 192] width 71 height 276
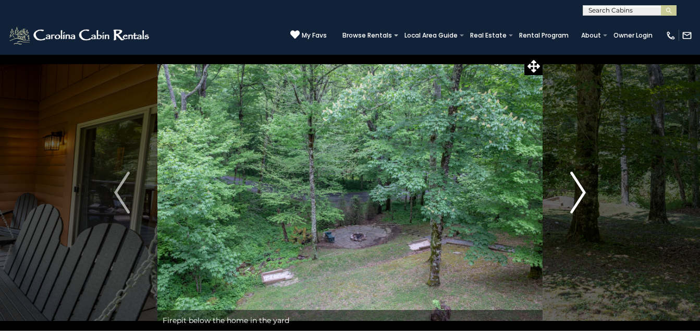
click at [586, 209] on button "Next" at bounding box center [578, 192] width 71 height 276
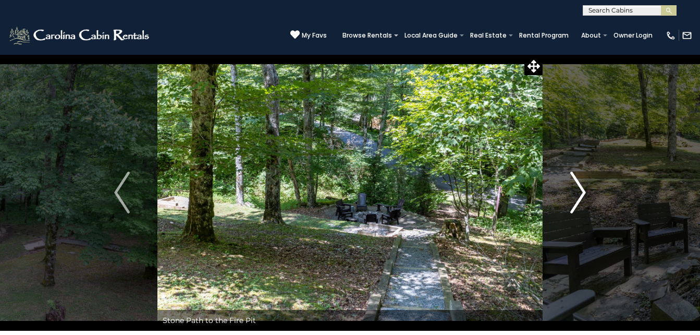
click at [586, 209] on button "Next" at bounding box center [578, 192] width 71 height 276
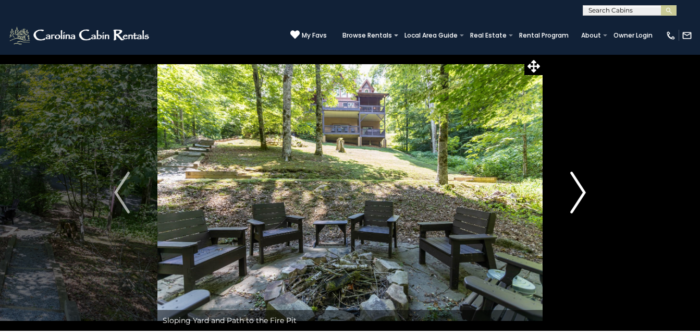
click at [586, 209] on button "Next" at bounding box center [578, 192] width 71 height 276
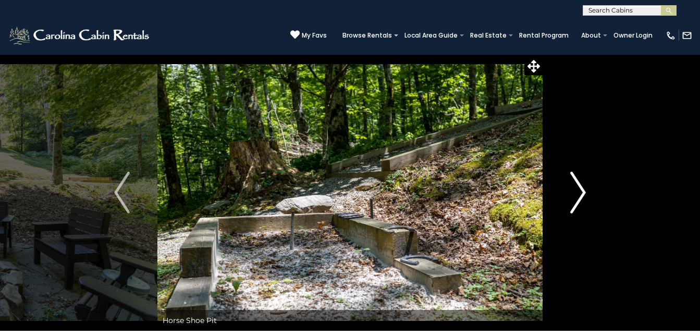
click at [586, 209] on button "Next" at bounding box center [578, 192] width 71 height 276
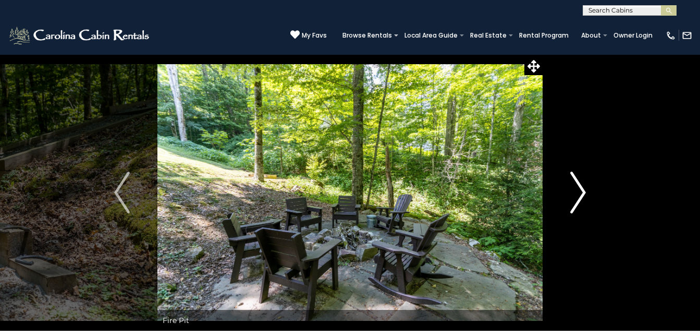
click at [586, 209] on button "Next" at bounding box center [578, 192] width 71 height 276
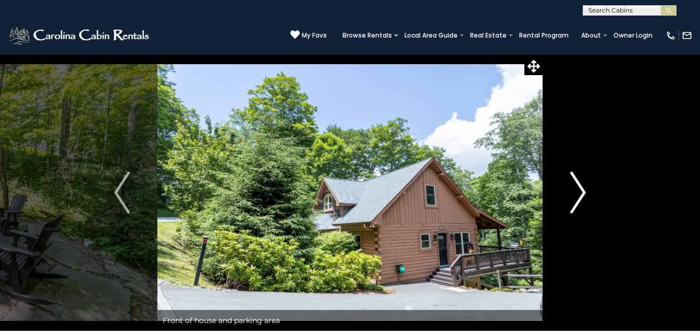
click at [586, 209] on button "Next" at bounding box center [578, 192] width 71 height 276
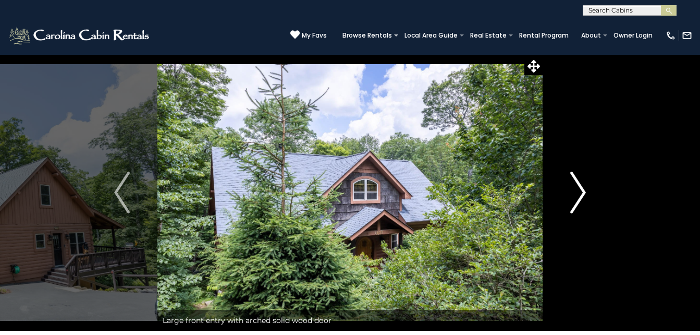
click at [586, 209] on button "Next" at bounding box center [578, 192] width 71 height 276
